Goal: Browse casually

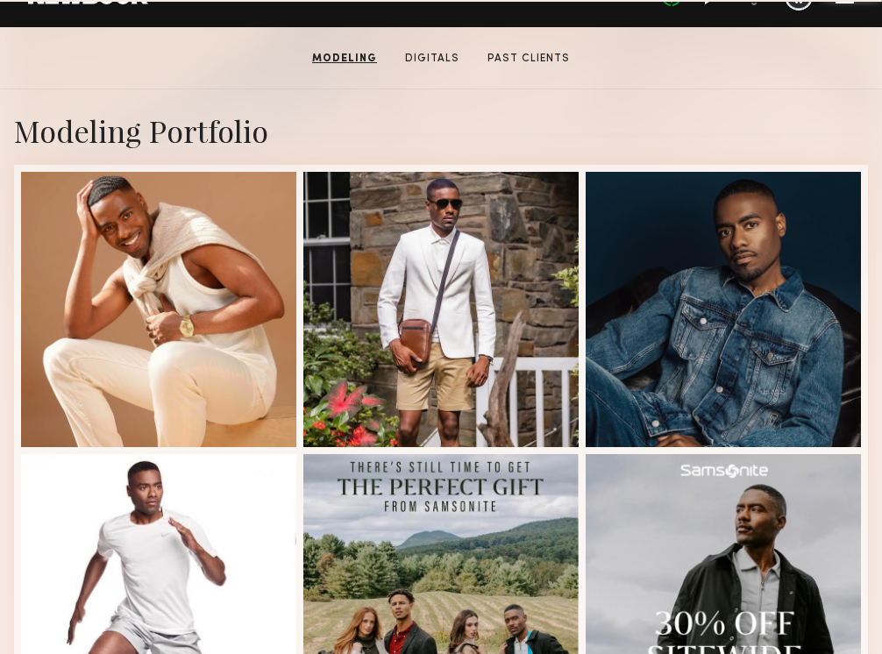
scroll to position [377, 0]
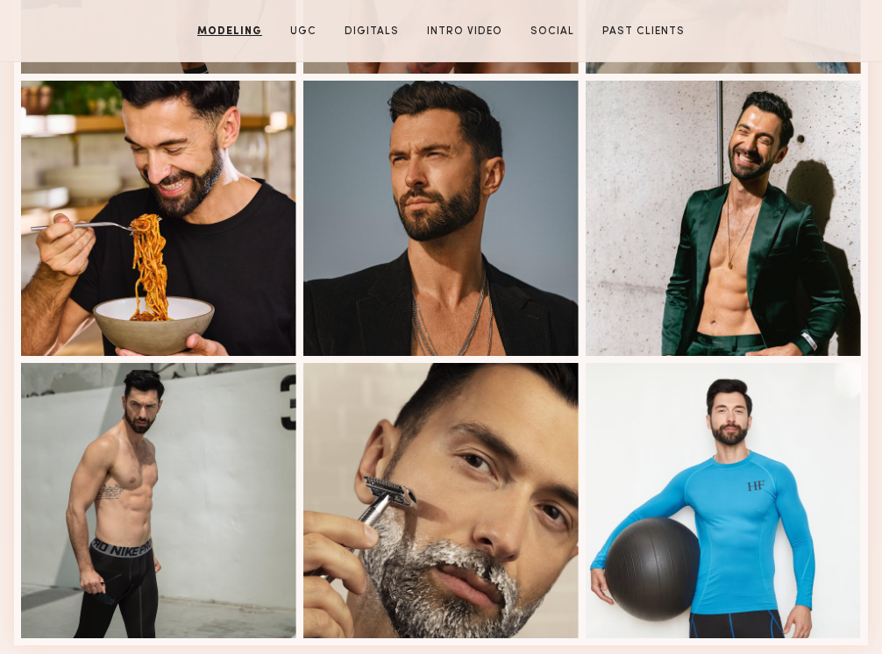
scroll to position [1049, 0]
